Goal: Transaction & Acquisition: Purchase product/service

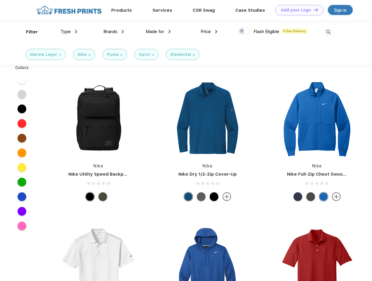
scroll to position [0, 0]
click at [298, 10] on link "Add your Logo Design Tool" at bounding box center [300, 10] width 48 height 10
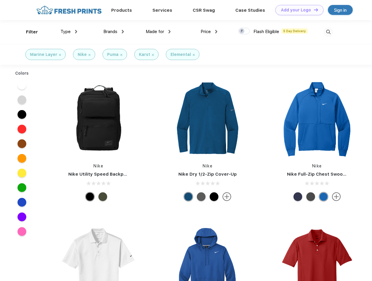
click at [0, 0] on div "Design Tool" at bounding box center [0, 0] width 0 height 0
click at [314, 10] on link "Add your Logo Design Tool" at bounding box center [300, 10] width 48 height 10
click at [28, 32] on div "Filter" at bounding box center [32, 32] width 12 height 7
click at [69, 32] on span "Type" at bounding box center [66, 31] width 10 height 5
click at [114, 32] on span "Brands" at bounding box center [110, 31] width 14 height 5
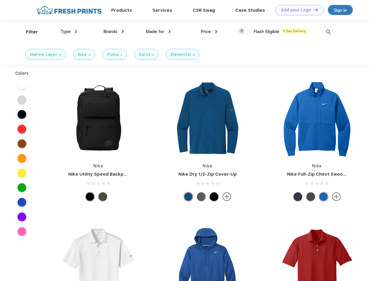
click at [158, 32] on span "Made for" at bounding box center [155, 31] width 18 height 5
click at [209, 32] on span "Price" at bounding box center [206, 31] width 10 height 5
click at [244, 31] on div at bounding box center [244, 31] width 11 height 6
click at [242, 31] on input "checkbox" at bounding box center [241, 29] width 4 height 4
click at [329, 32] on img at bounding box center [329, 32] width 10 height 10
